Goal: Information Seeking & Learning: Check status

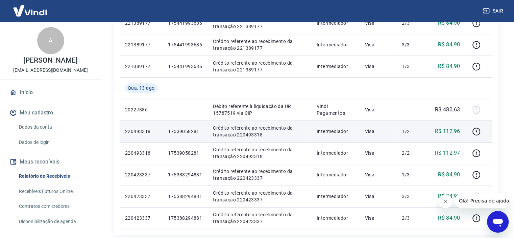
scroll to position [463, 0]
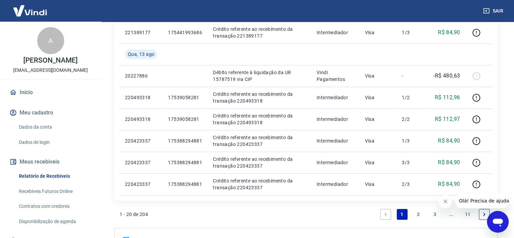
click at [416, 212] on link "2" at bounding box center [418, 214] width 11 height 11
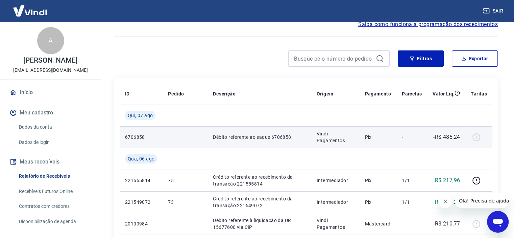
scroll to position [68, 0]
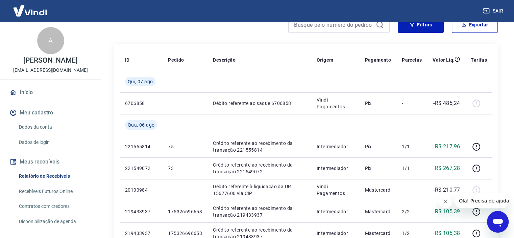
click at [446, 200] on icon "Fechar mensagem da empresa" at bounding box center [445, 200] width 3 height 3
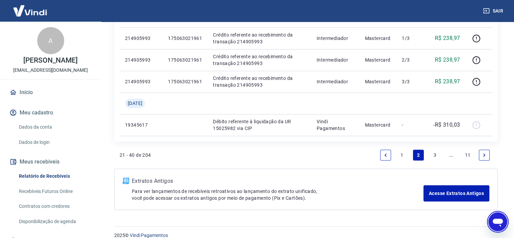
scroll to position [617, 0]
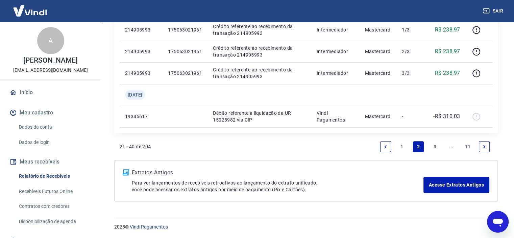
click at [403, 147] on link "1" at bounding box center [402, 146] width 11 height 11
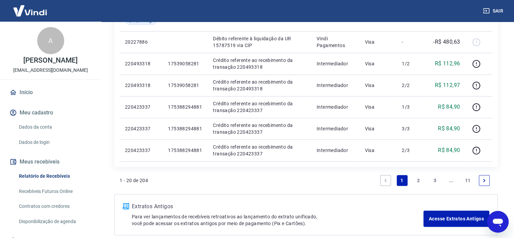
scroll to position [496, 0]
click at [420, 178] on link "2" at bounding box center [418, 180] width 11 height 11
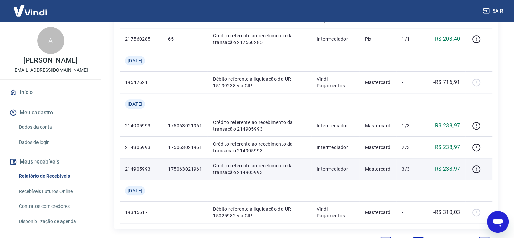
scroll to position [617, 0]
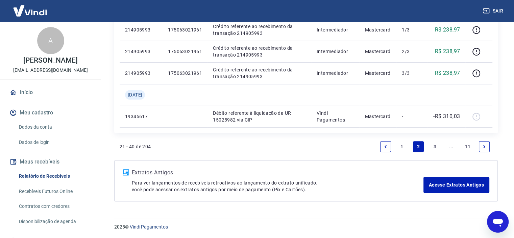
click at [406, 145] on link "1" at bounding box center [402, 146] width 11 height 11
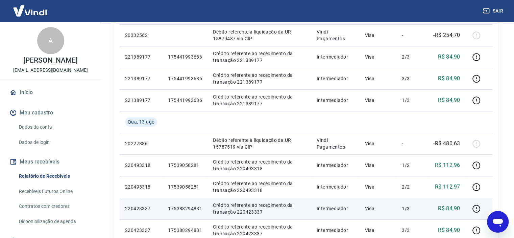
scroll to position [361, 0]
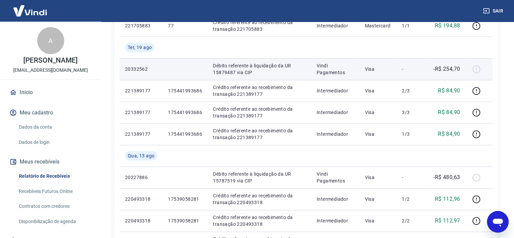
click at [387, 78] on td "Visa" at bounding box center [377, 69] width 37 height 22
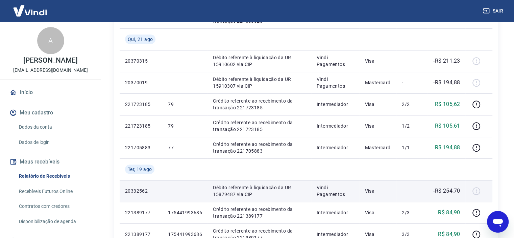
scroll to position [226, 0]
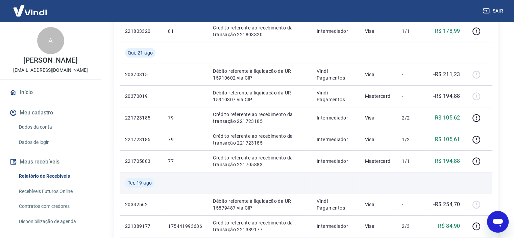
click at [317, 173] on td at bounding box center [335, 183] width 48 height 22
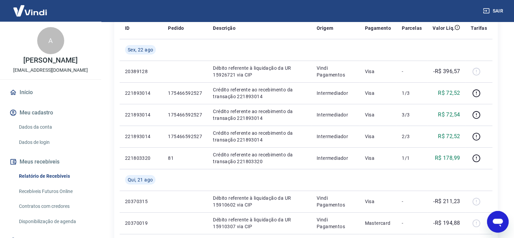
scroll to position [99, 0]
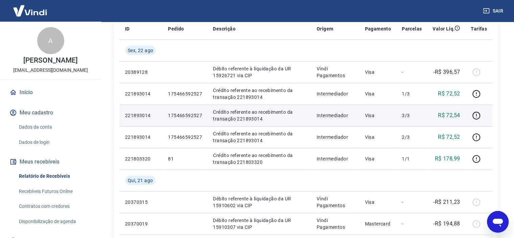
click at [337, 112] on p "Intermediador" at bounding box center [335, 115] width 37 height 7
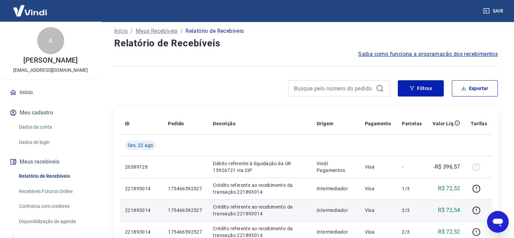
scroll to position [0, 0]
